Goal: Book appointment/travel/reservation

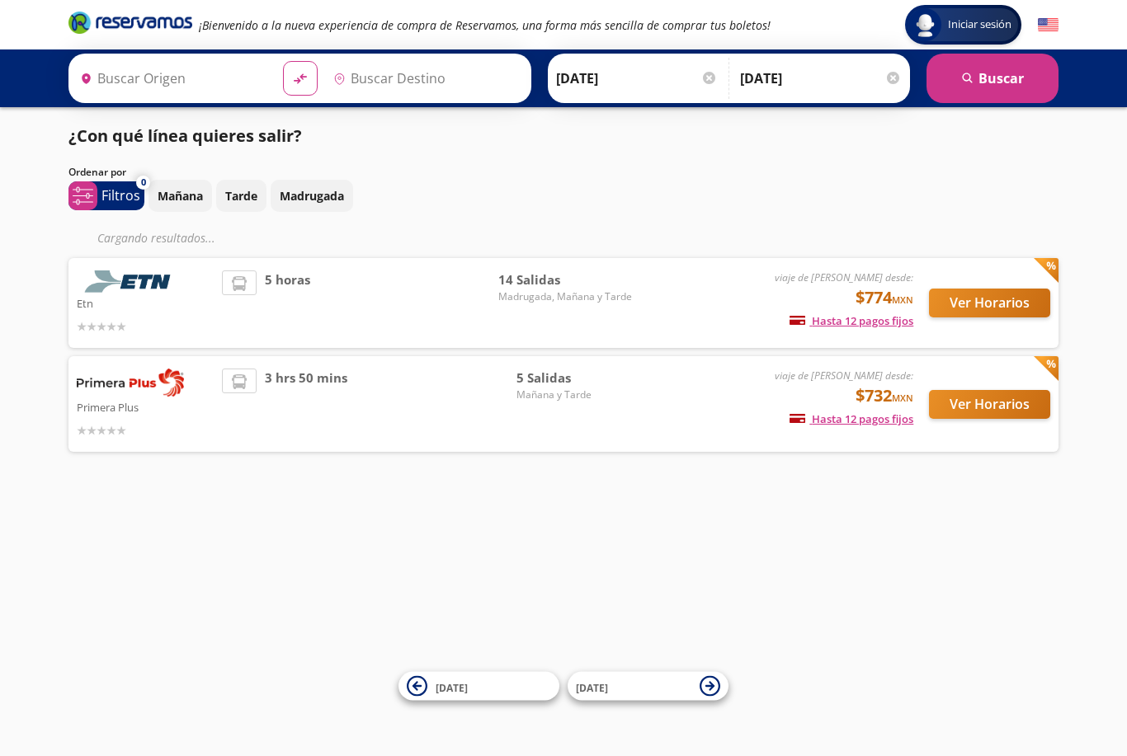
type input "[GEOGRAPHIC_DATA], [GEOGRAPHIC_DATA]"
type input "[DATE][GEOGRAPHIC_DATA][PERSON_NAME], [GEOGRAPHIC_DATA]"
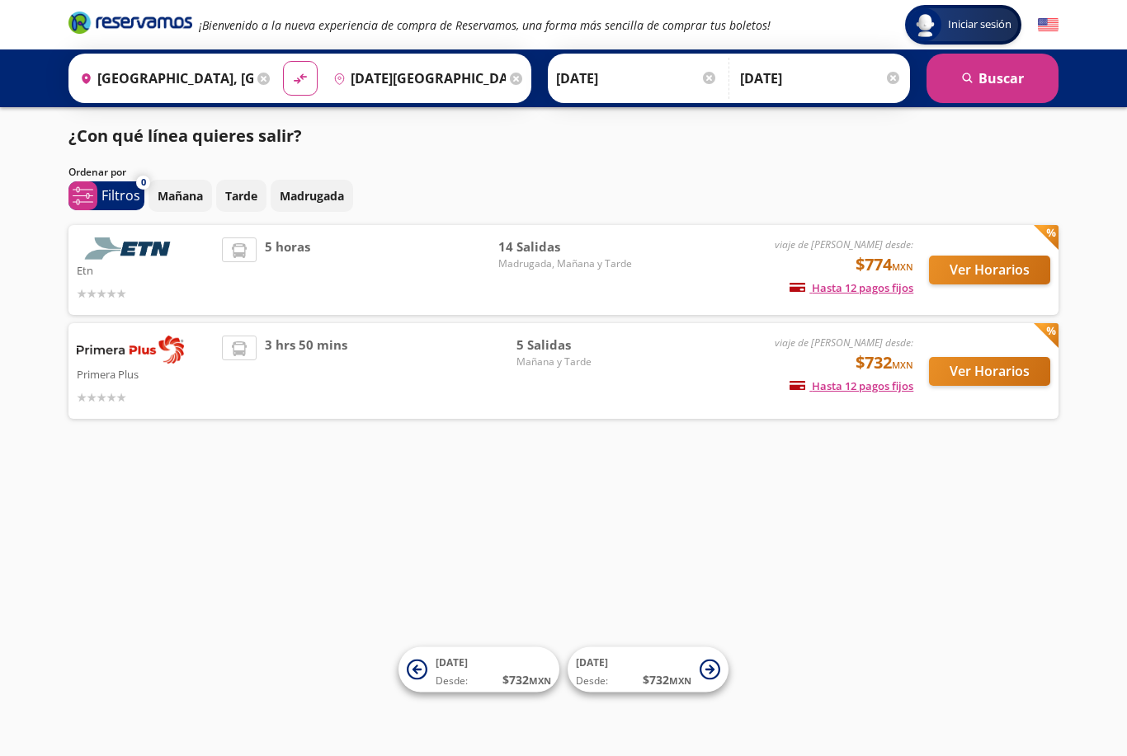
click at [961, 379] on button "Ver Horarios" at bounding box center [989, 371] width 121 height 29
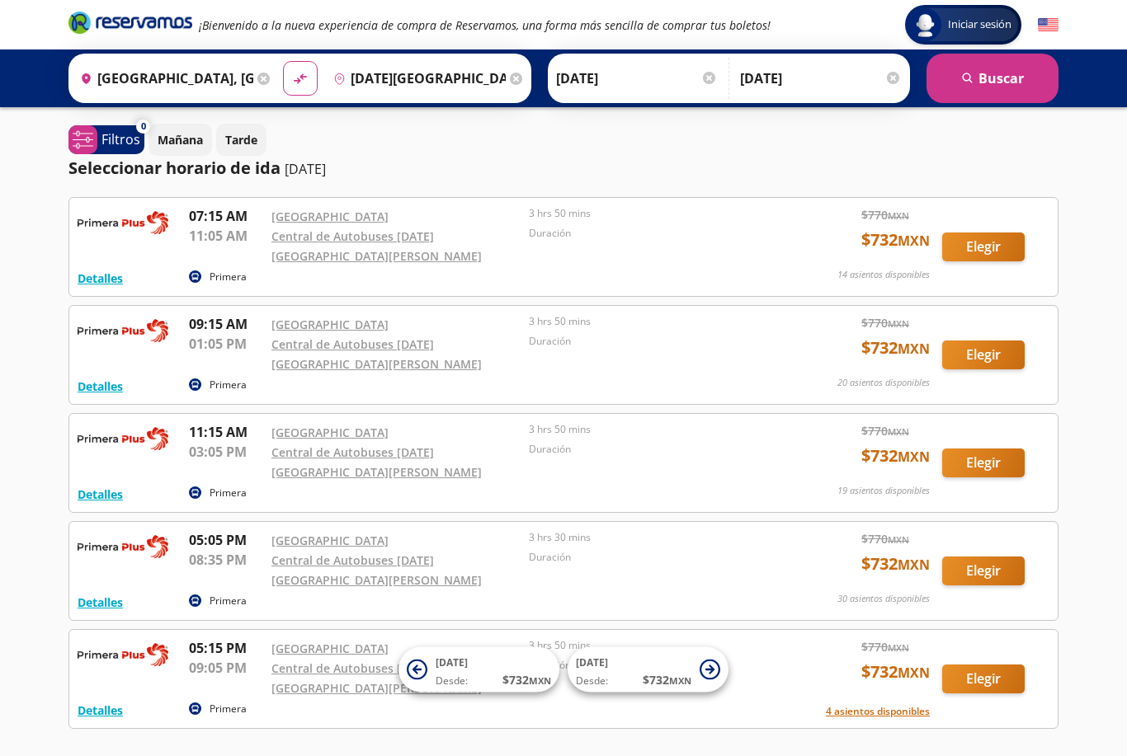
click at [988, 344] on button "Elegir" at bounding box center [983, 355] width 82 height 29
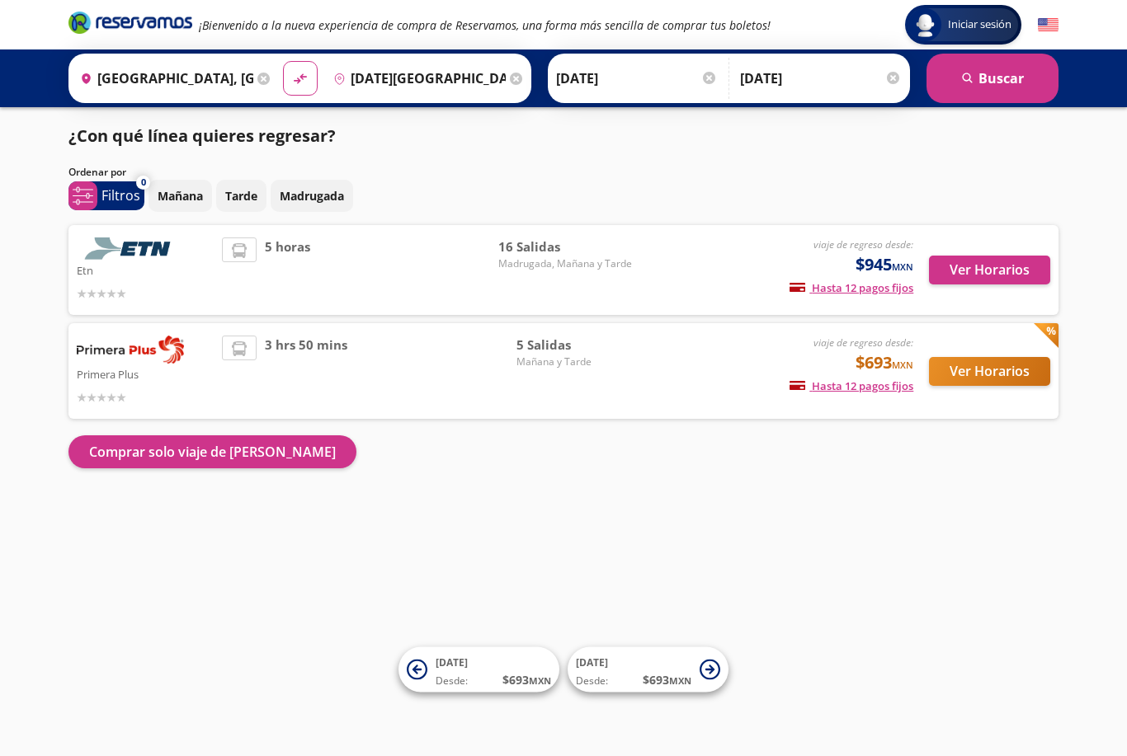
click at [995, 378] on button "Ver Horarios" at bounding box center [989, 371] width 121 height 29
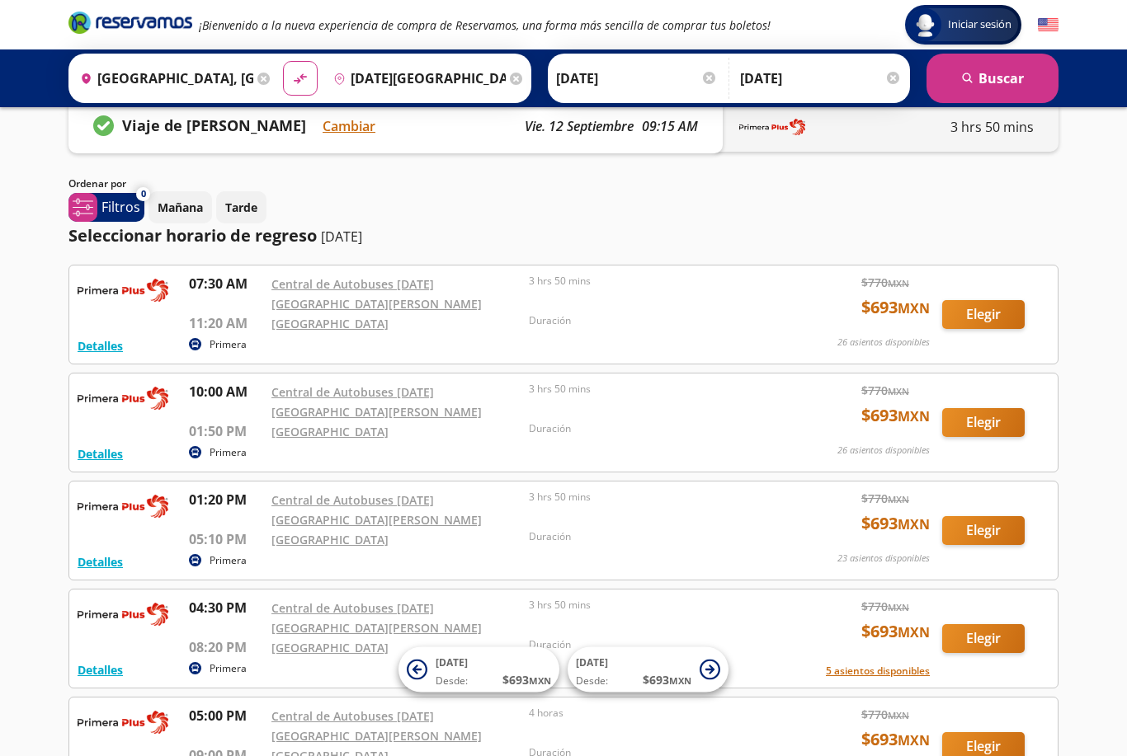
scroll to position [106, 0]
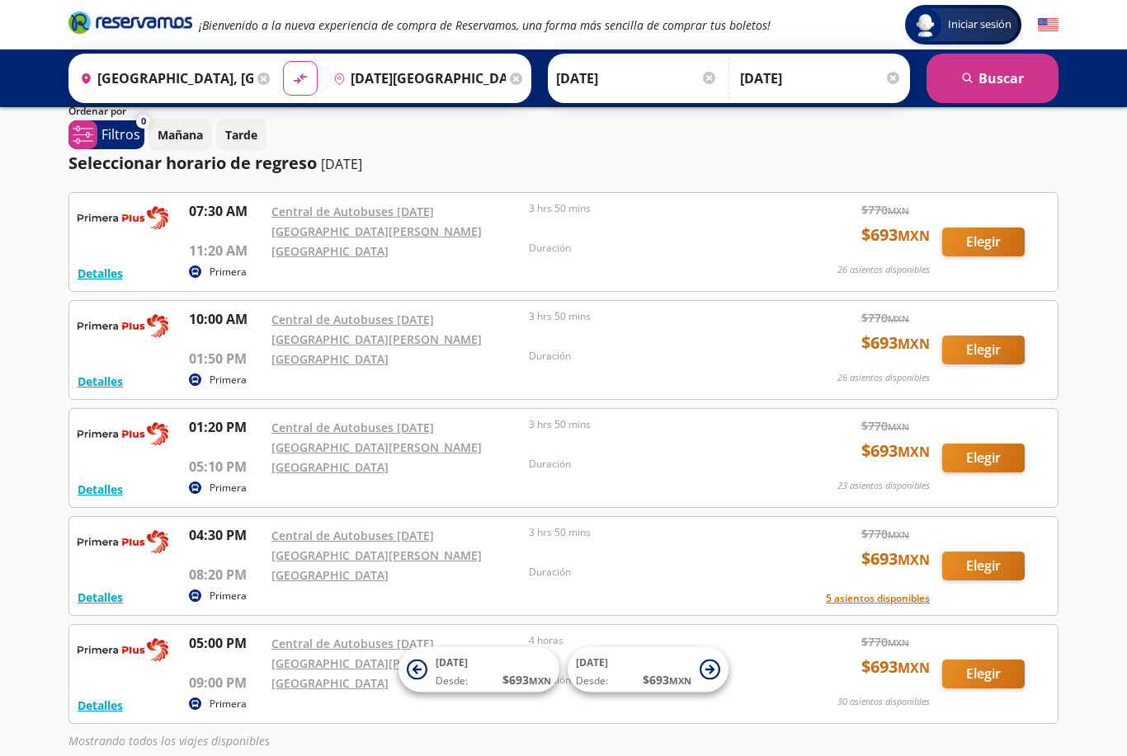
click at [995, 337] on button "Elegir" at bounding box center [983, 350] width 82 height 29
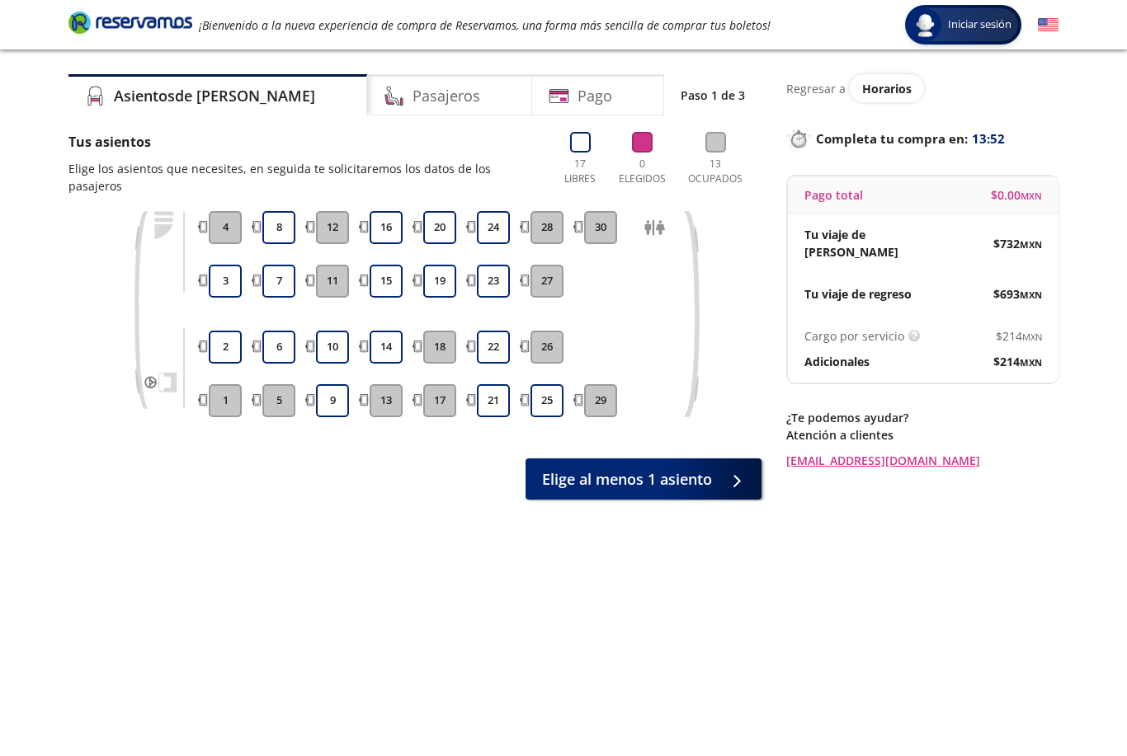
scroll to position [41, 0]
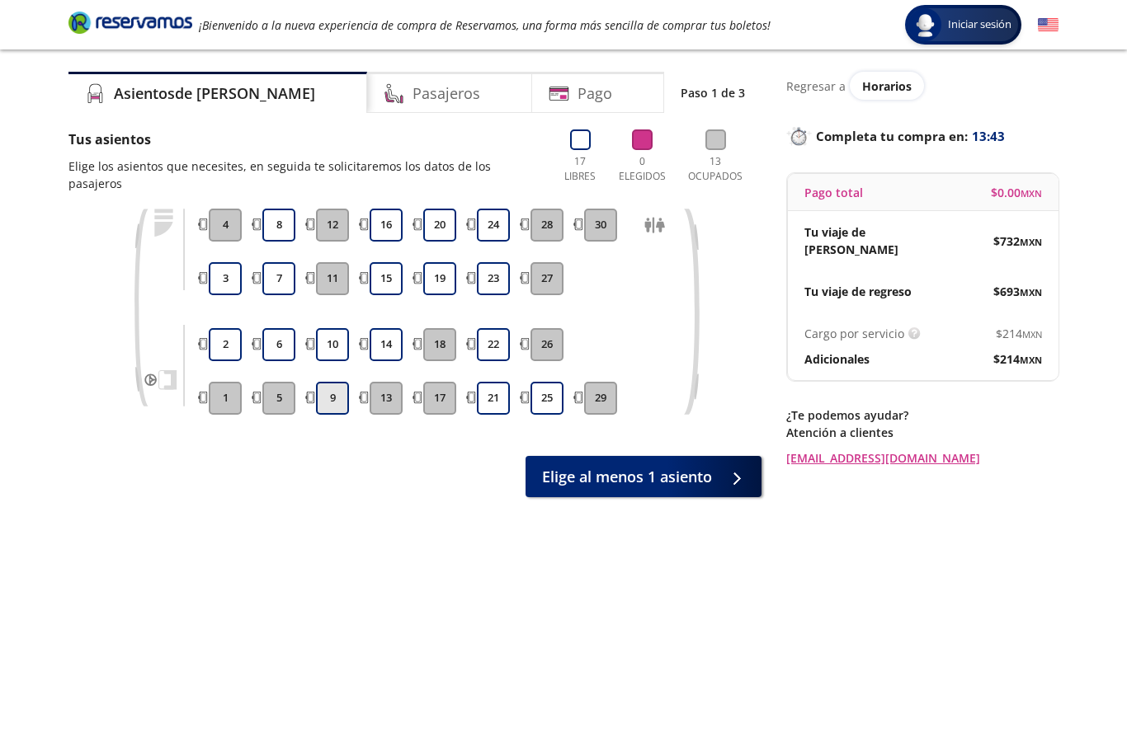
click at [336, 386] on button "9" at bounding box center [332, 398] width 33 height 33
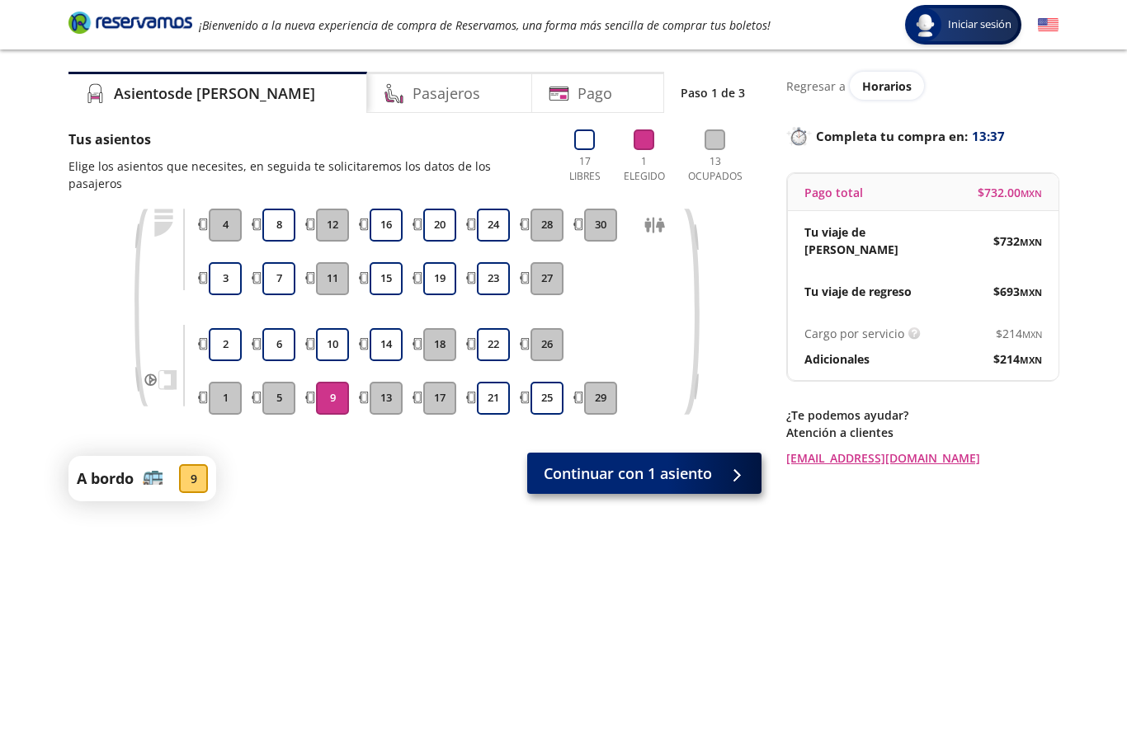
click at [587, 463] on span "Continuar con 1 asiento" at bounding box center [627, 474] width 168 height 22
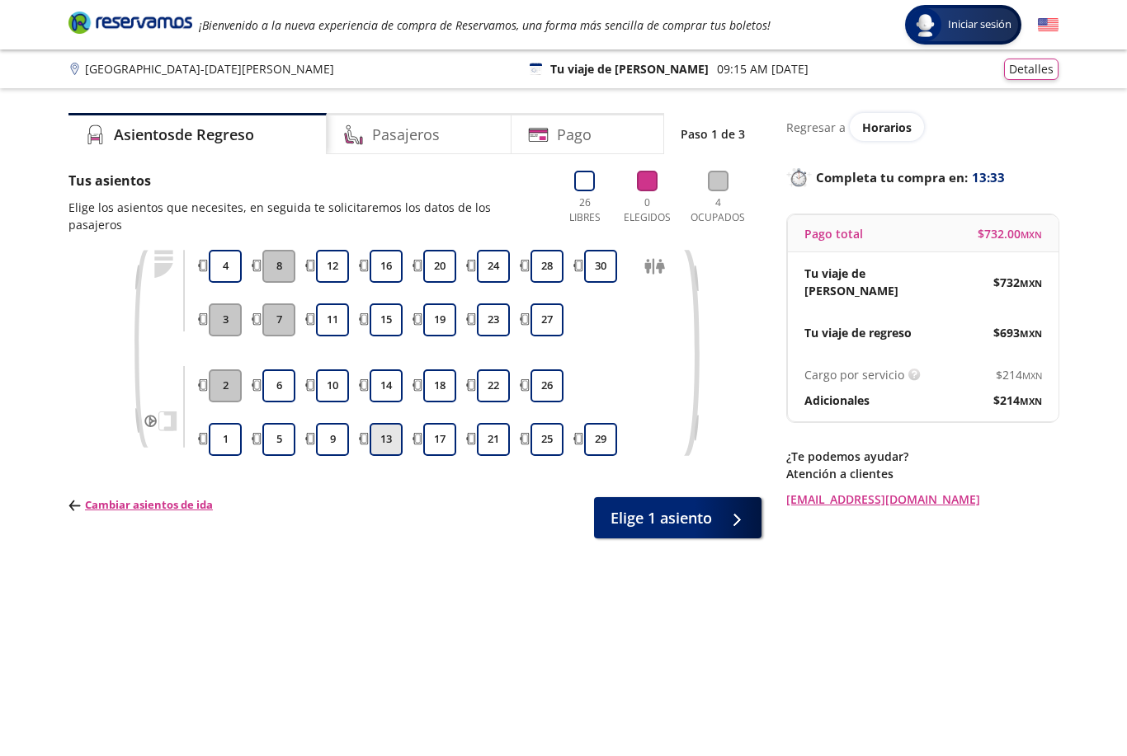
click at [394, 426] on button "13" at bounding box center [385, 439] width 33 height 33
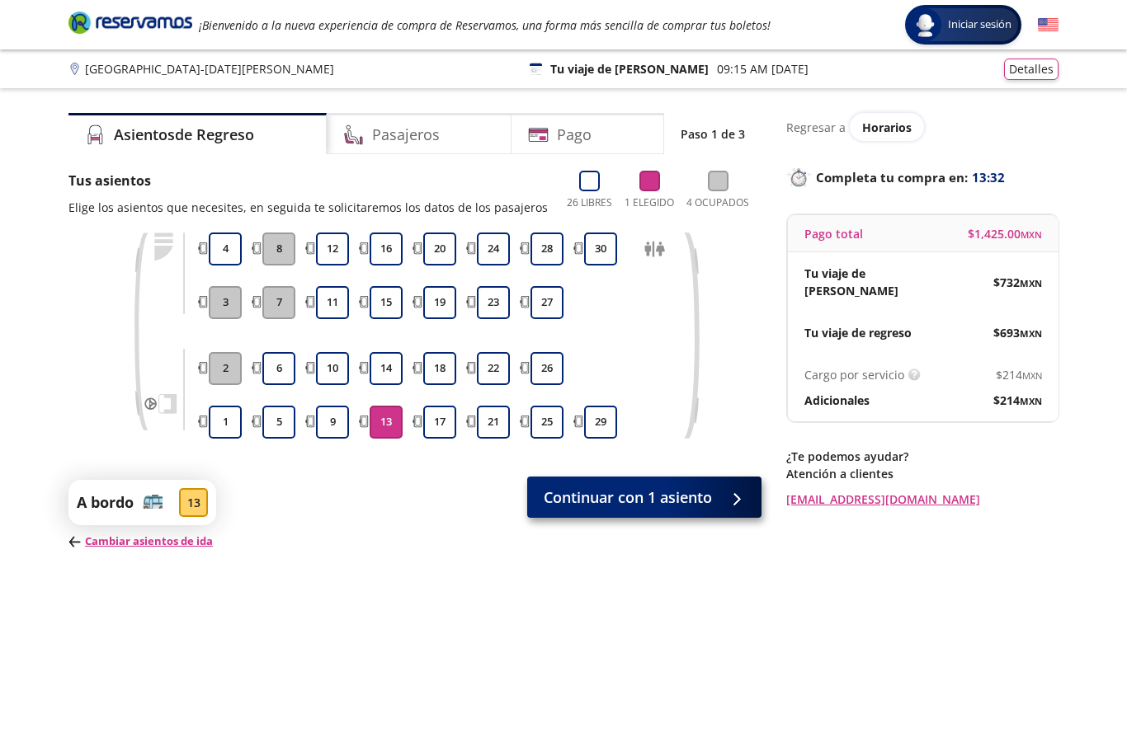
click at [634, 503] on span "Continuar con 1 asiento" at bounding box center [627, 498] width 168 height 22
